Goal: Task Accomplishment & Management: Manage account settings

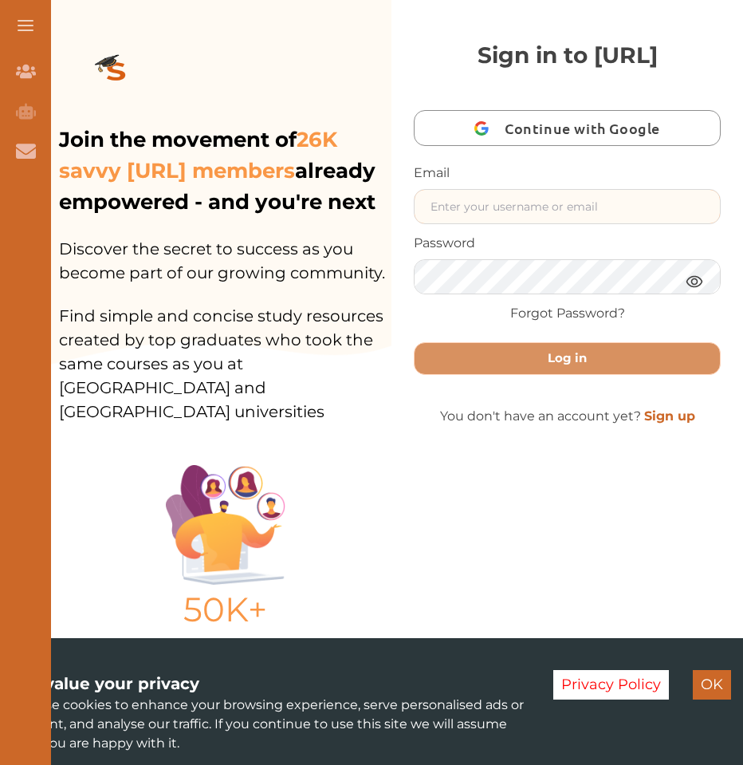
click at [494, 196] on input "text" at bounding box center [567, 206] width 305 height 33
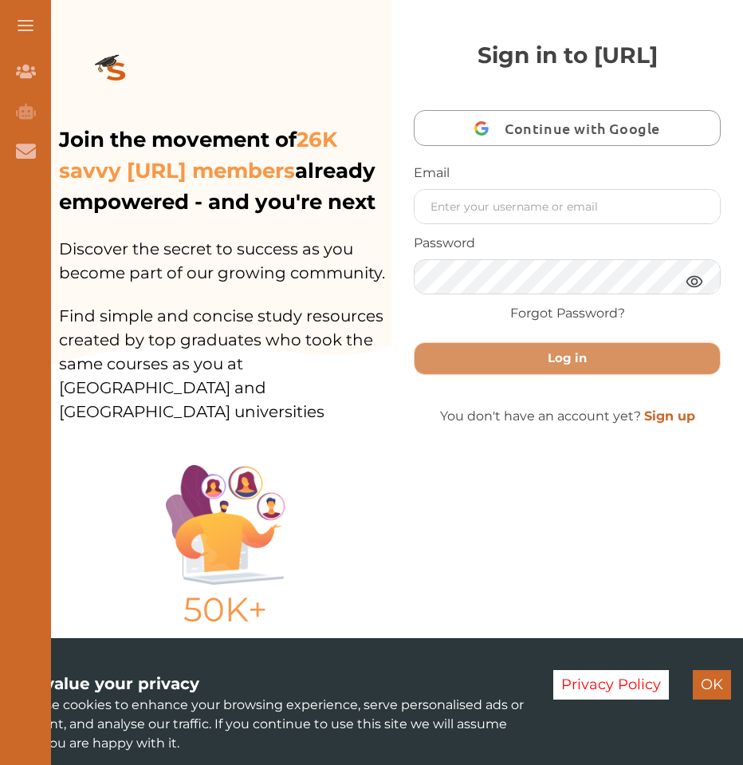
click at [503, 132] on button "Continue with Google" at bounding box center [567, 128] width 307 height 36
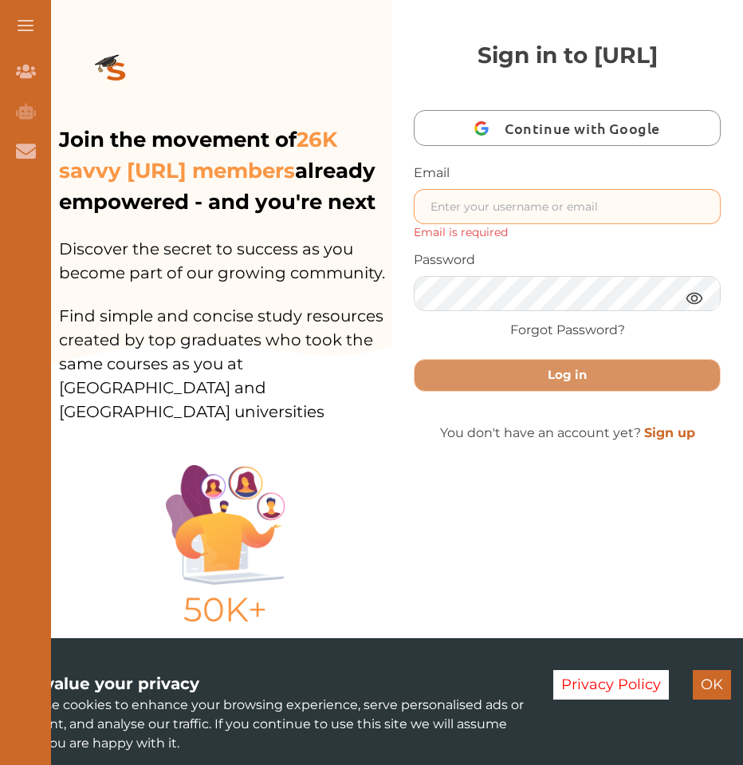
click at [468, 211] on input "text" at bounding box center [567, 206] width 305 height 33
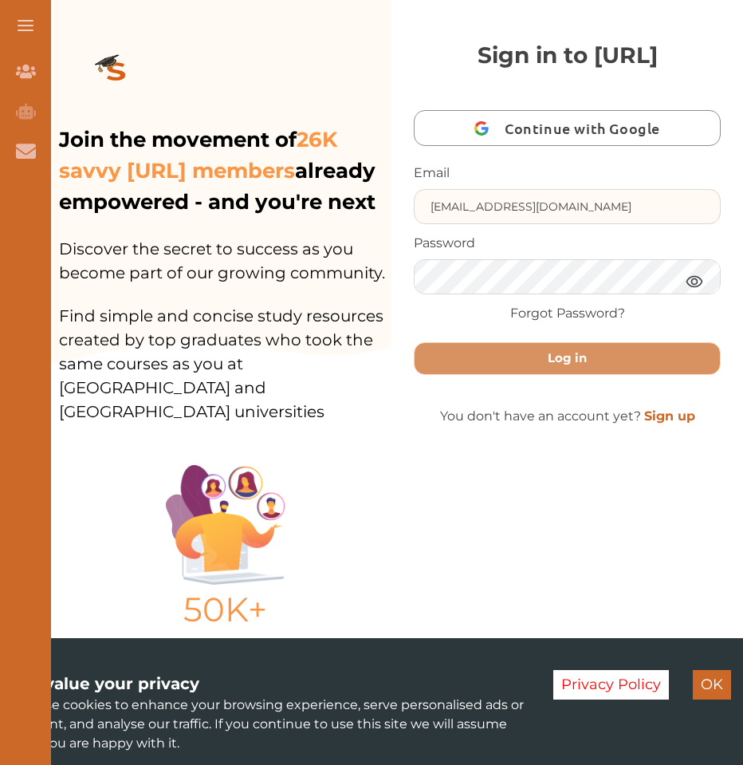
type input "18Hibx.H@Gmail.com"
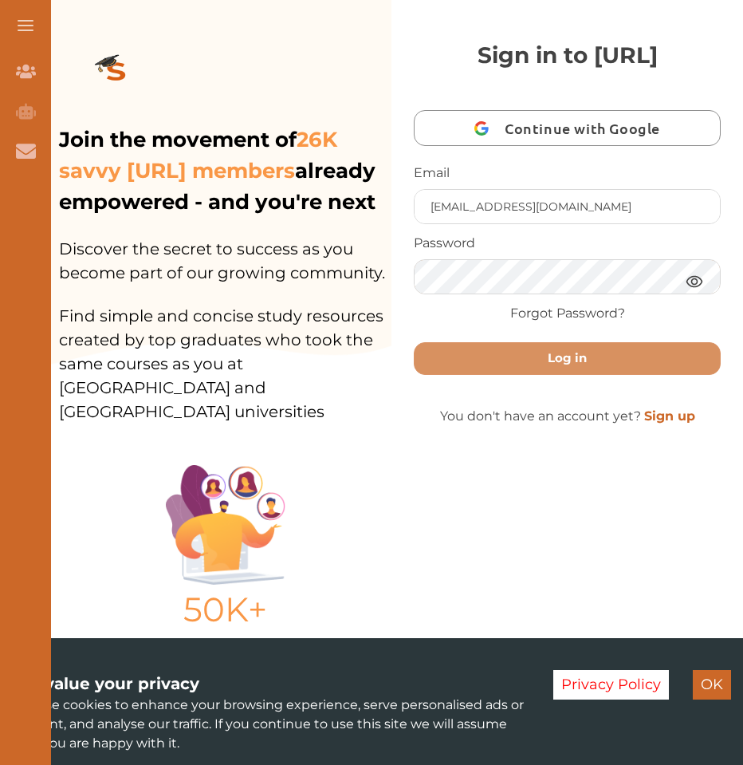
click at [414, 342] on button "Log in" at bounding box center [567, 358] width 307 height 33
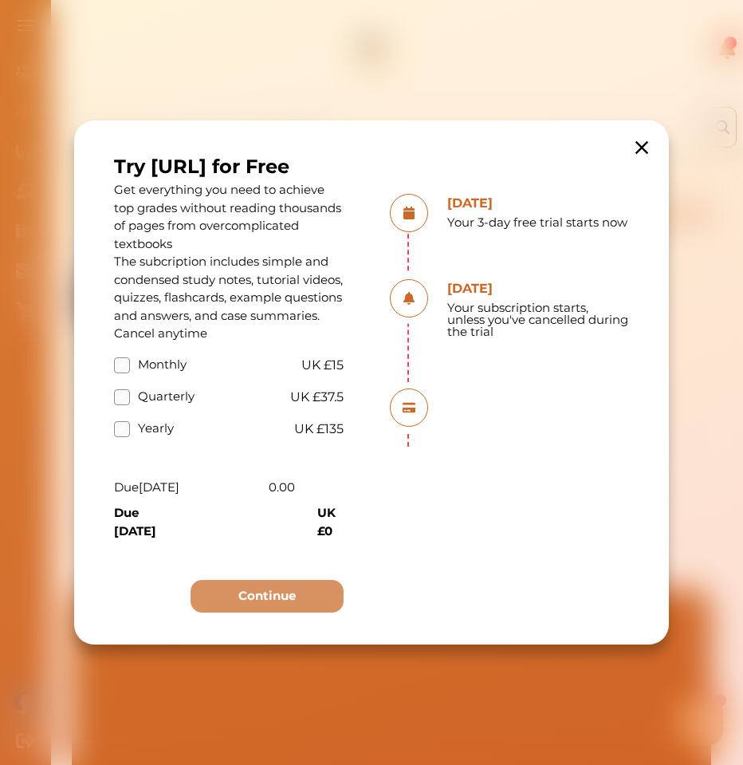
click at [634, 136] on icon at bounding box center [642, 147] width 22 height 22
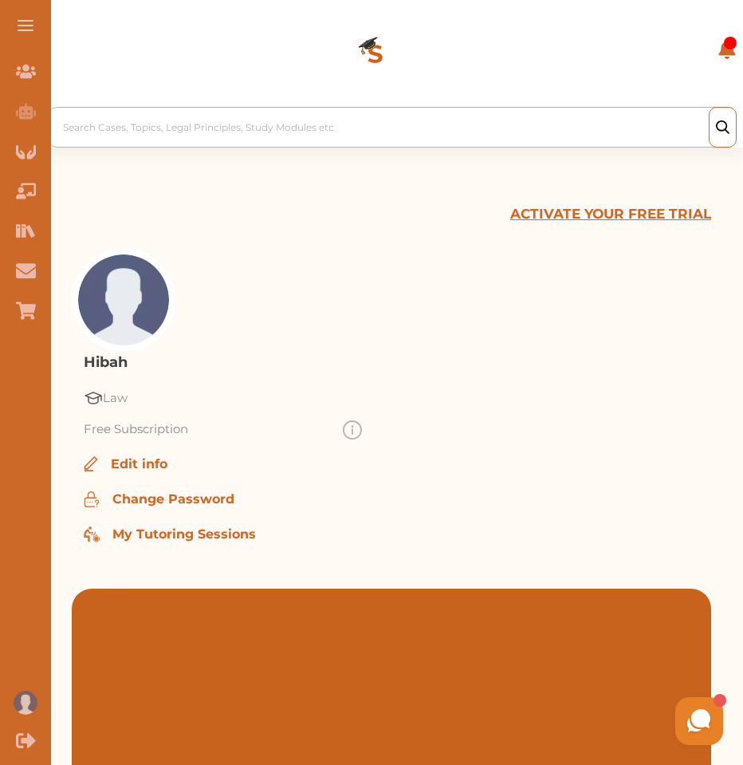
click at [179, 116] on div at bounding box center [395, 127] width 665 height 22
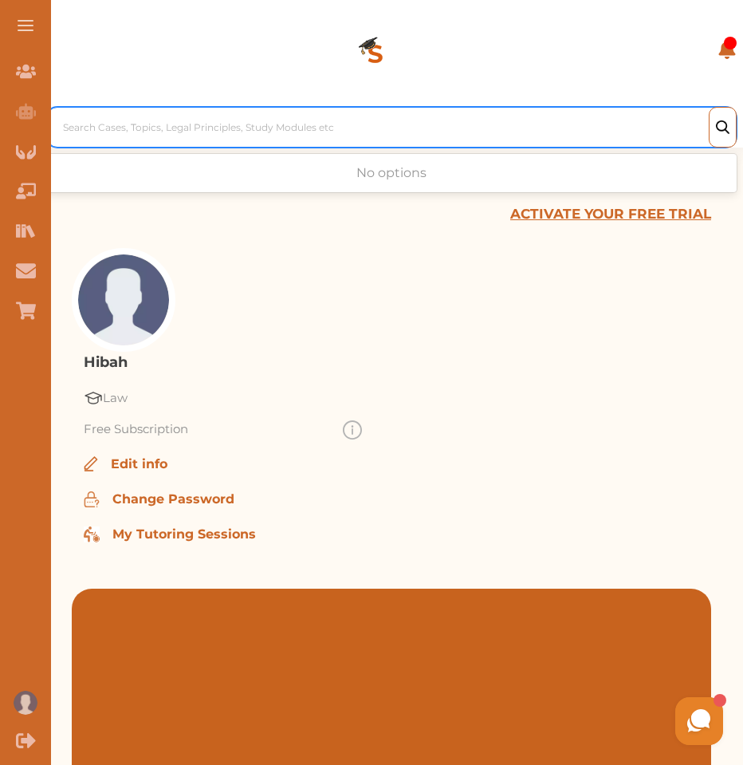
paste input "R (on the Application of [PERSON_NAME]) v Secretary of State for Exiting the Eu…"
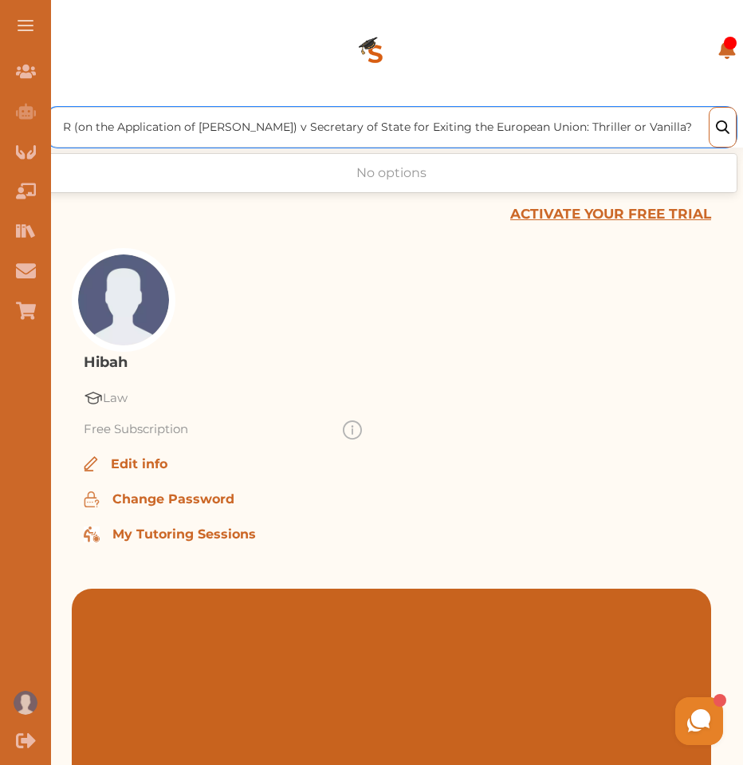
type input "R (on the Application of [PERSON_NAME]) v Secretary of State for Exiting the Eu…"
